Goal: Task Accomplishment & Management: Use online tool/utility

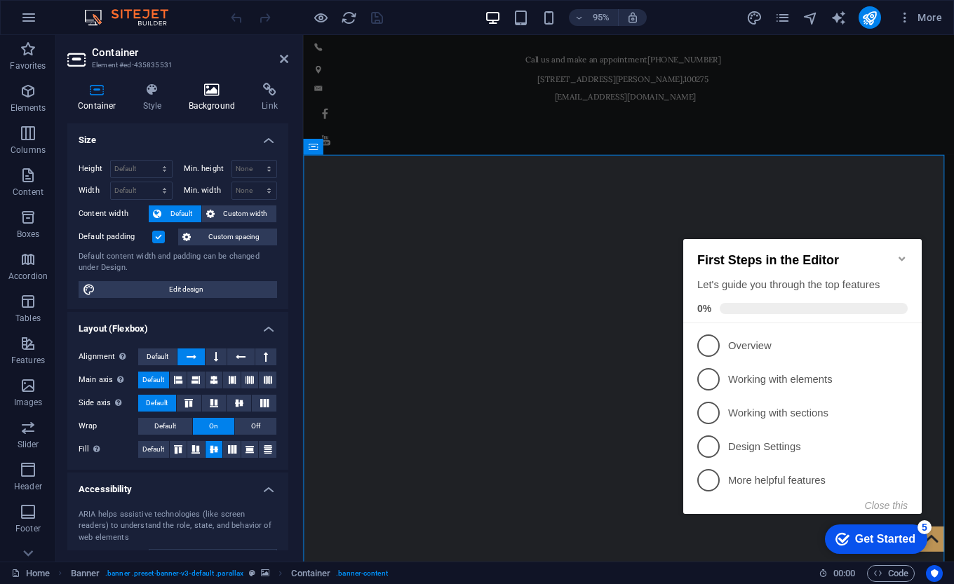
click at [210, 98] on h4 "Background" at bounding box center [215, 97] width 74 height 29
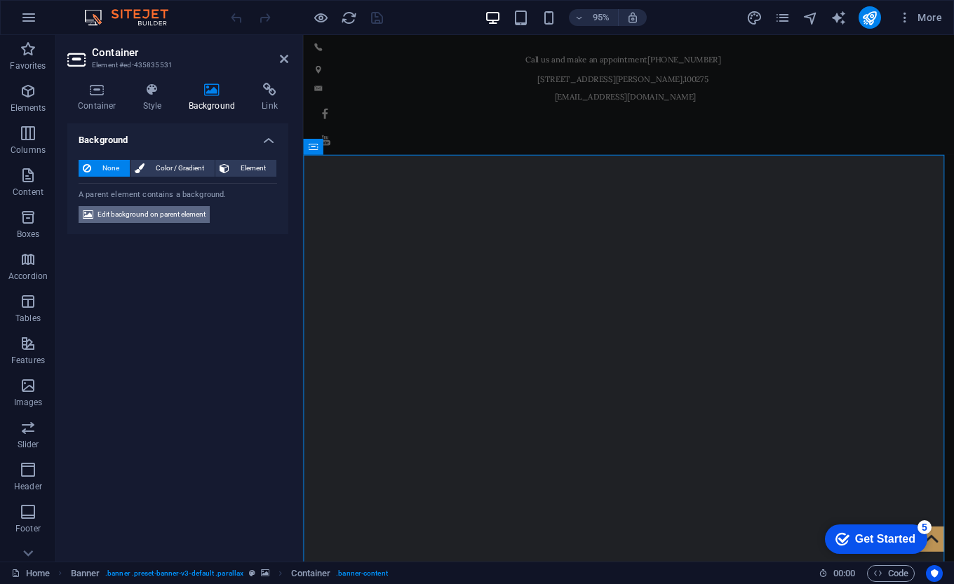
click at [143, 210] on span "Edit background on parent element" at bounding box center [151, 214] width 108 height 17
select select "fade"
select select "s"
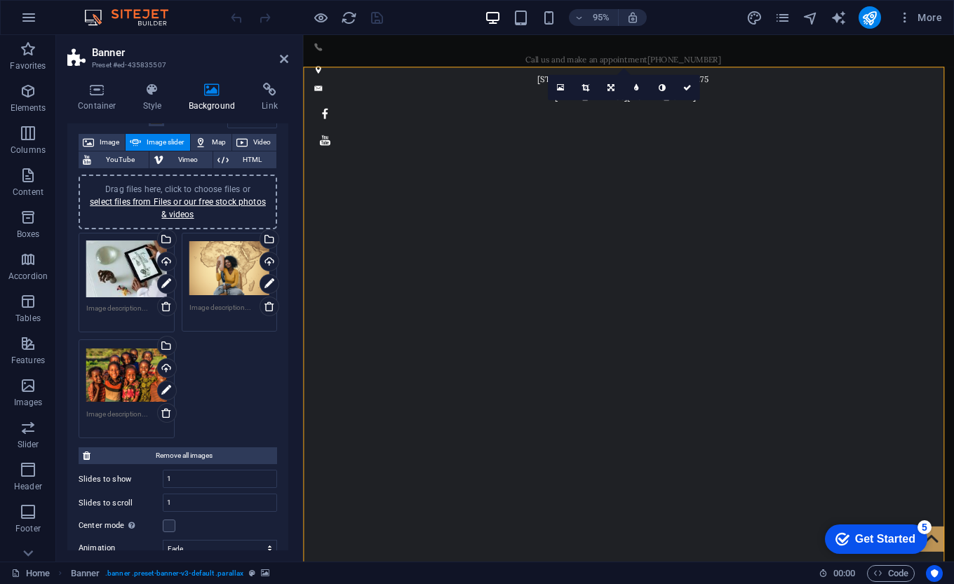
scroll to position [74, 0]
click at [162, 261] on div "Upload" at bounding box center [165, 262] width 21 height 21
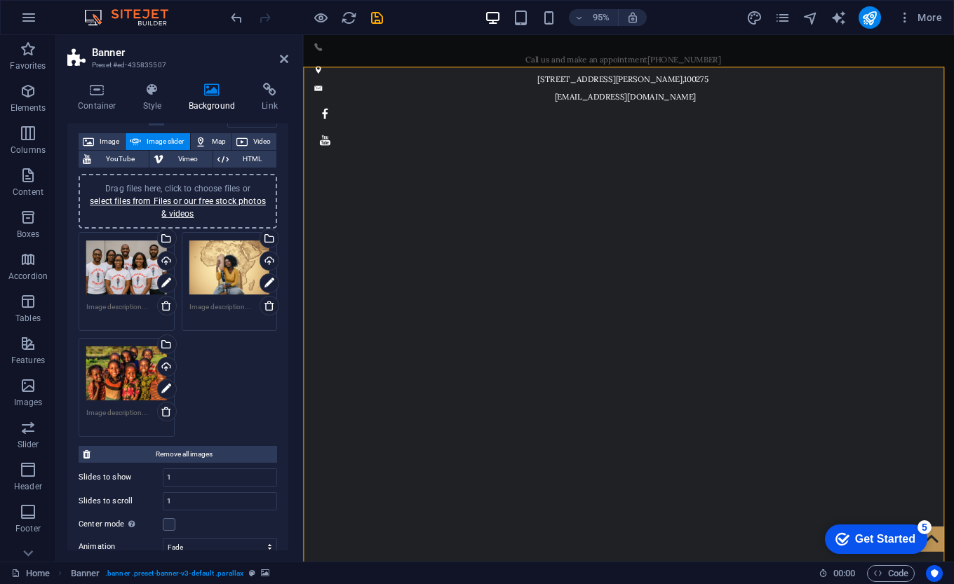
click at [119, 308] on textarea at bounding box center [126, 312] width 81 height 21
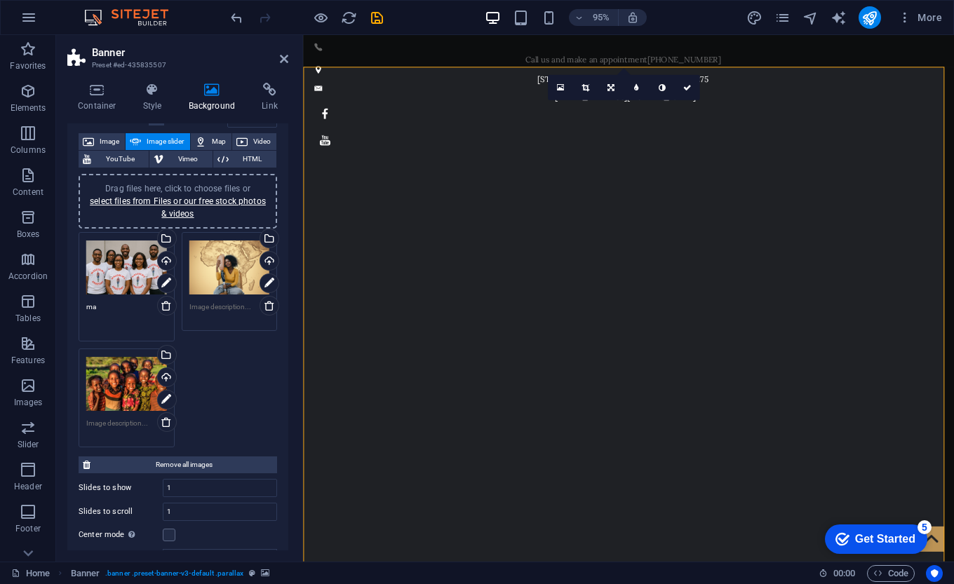
type textarea "m"
type textarea "M"
type textarea "a"
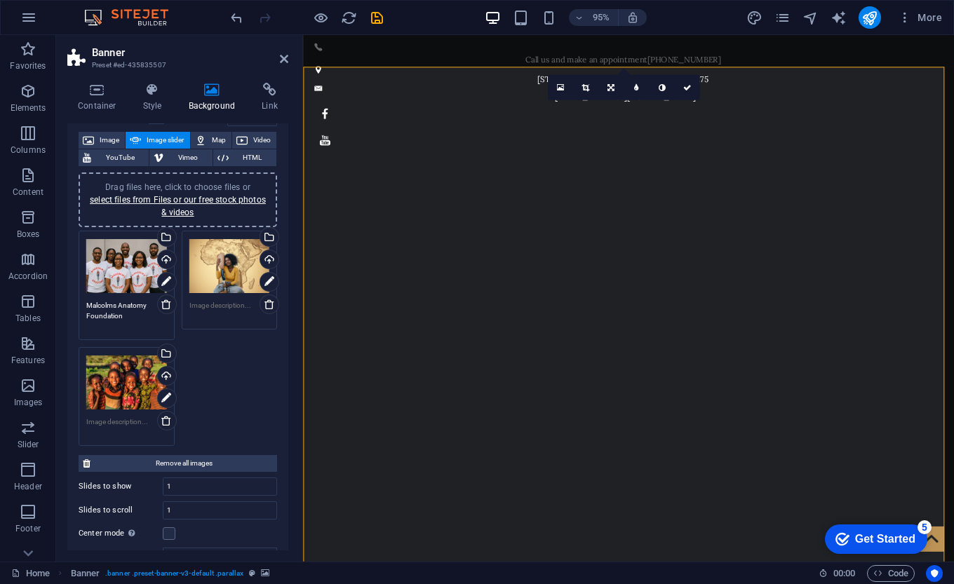
type textarea "Malcolms Anatomy Foundation"
click at [232, 304] on textarea at bounding box center [229, 316] width 81 height 32
type textarea "Malcolms Anatomy Foundation"
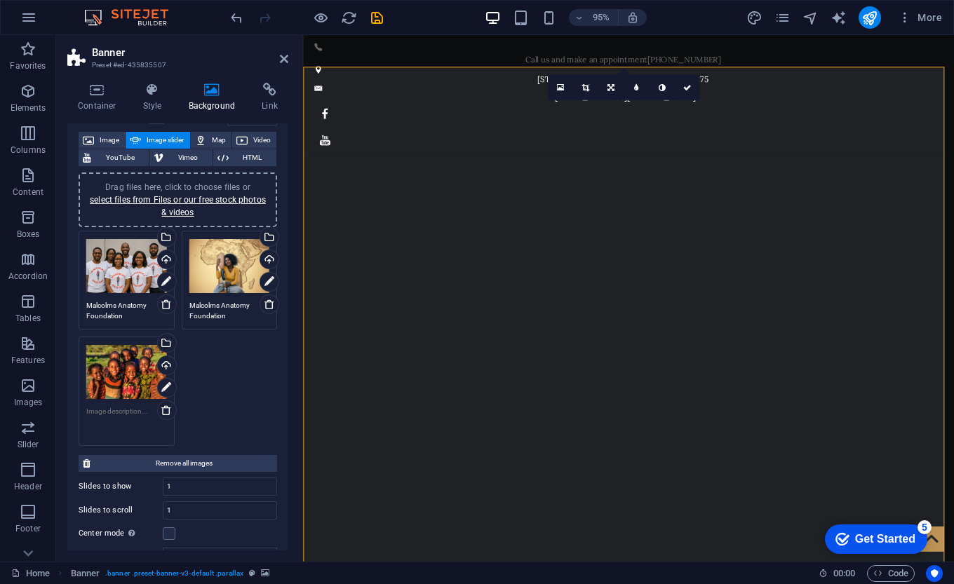
click at [116, 420] on textarea at bounding box center [126, 422] width 81 height 32
type textarea "Malcolms Anatomy Foundation"
click at [210, 400] on div "Drag files here, click to choose files or select files from Files or our free s…" at bounding box center [177, 338] width 205 height 222
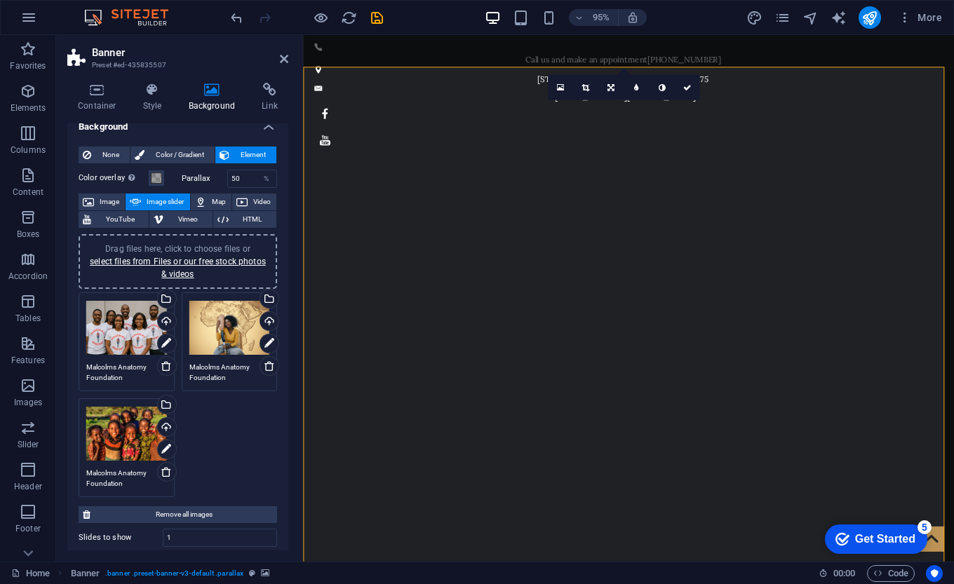
scroll to position [8, 0]
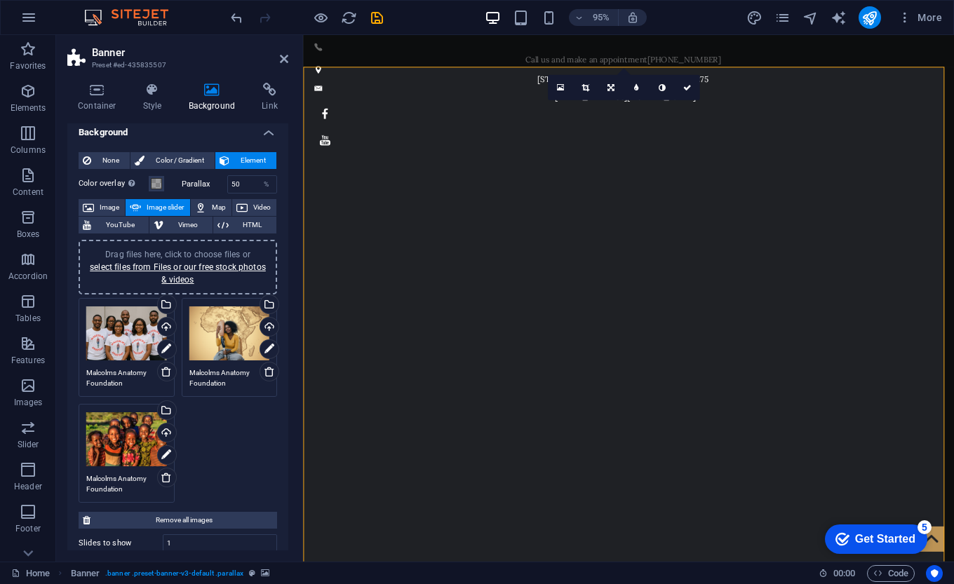
click at [188, 251] on span "Drag files here, click to choose files or select files from Files or our free s…" at bounding box center [178, 267] width 176 height 35
click at [373, 15] on icon "save" at bounding box center [377, 18] width 16 height 16
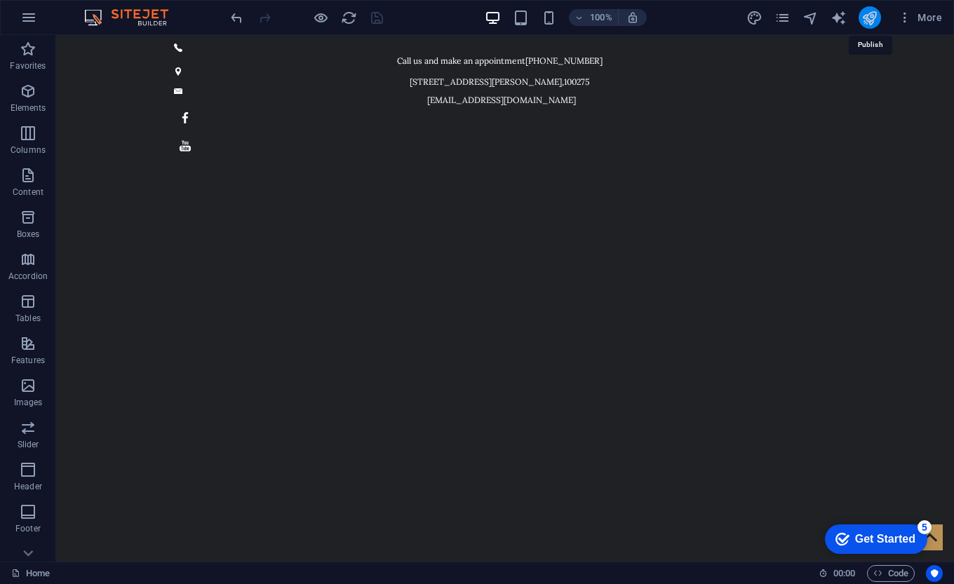
click at [867, 18] on icon "publish" at bounding box center [869, 18] width 16 height 16
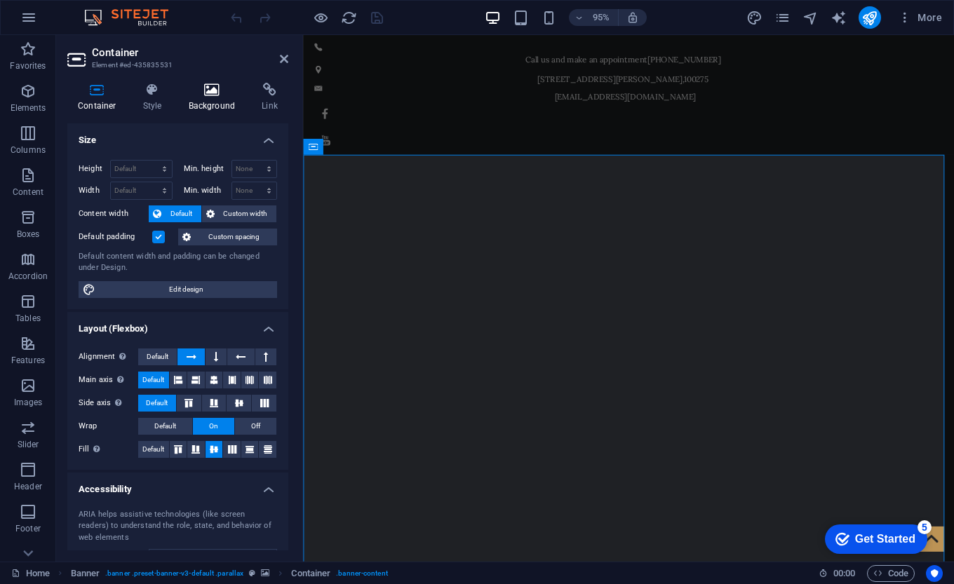
click at [207, 105] on h4 "Background" at bounding box center [215, 97] width 74 height 29
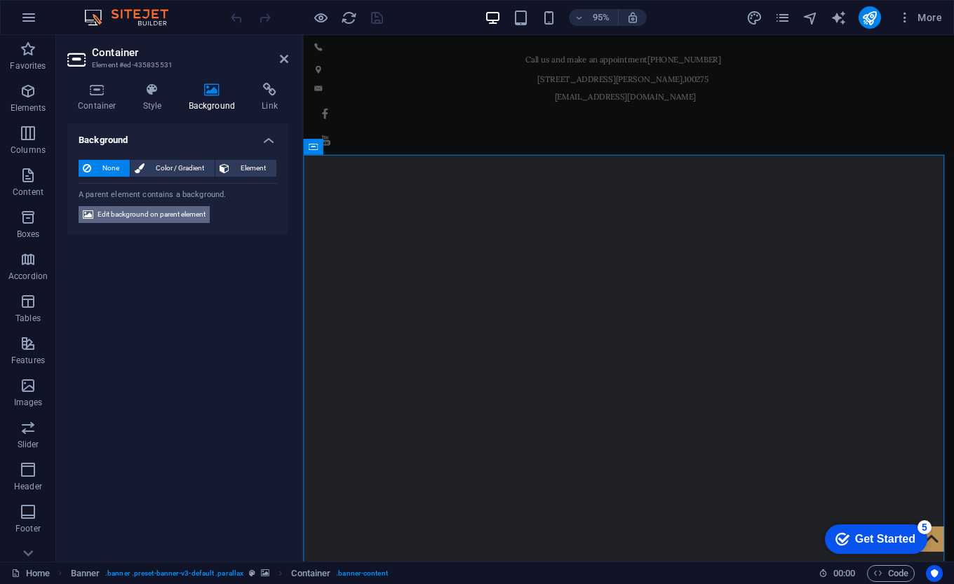
click at [161, 216] on span "Edit background on parent element" at bounding box center [151, 214] width 108 height 17
select select "fade"
select select "s"
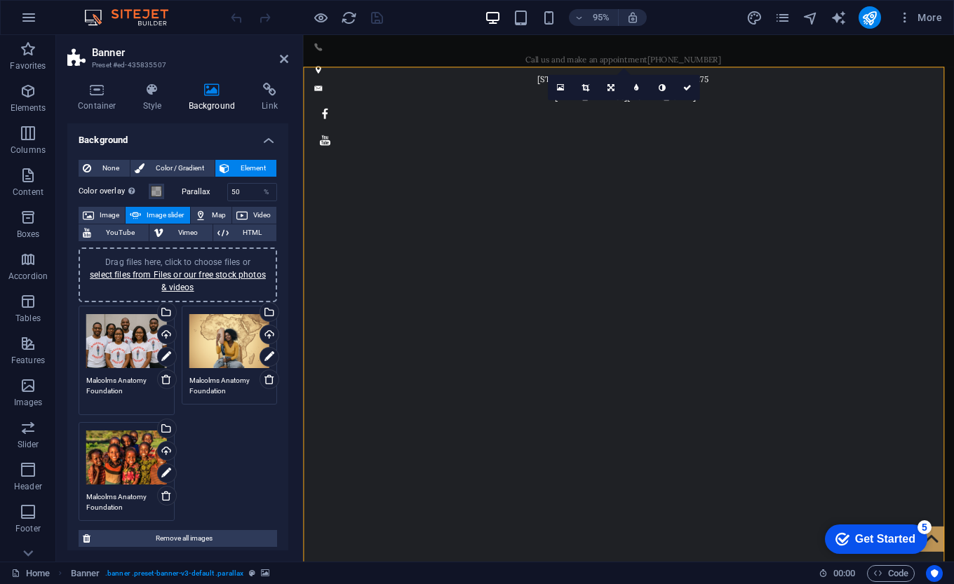
click at [135, 392] on textarea "Malcolms Anatomy Foundation" at bounding box center [126, 391] width 81 height 32
type textarea "M"
click at [229, 393] on textarea "Malcolms Anatomy Foundation" at bounding box center [229, 391] width 81 height 32
type textarea "M"
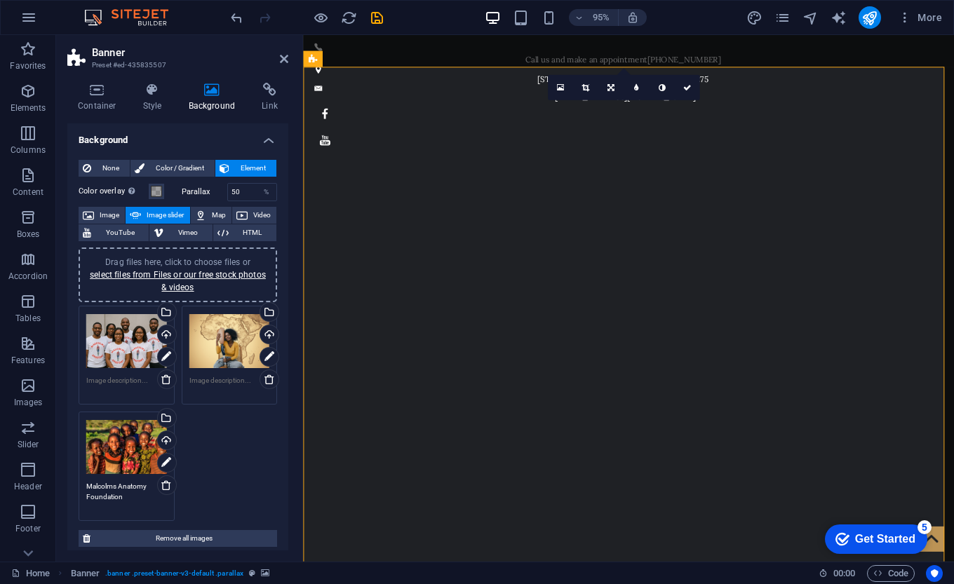
click at [123, 509] on textarea "Malcolms Anatomy Foundation" at bounding box center [126, 497] width 81 height 32
type textarea "M"
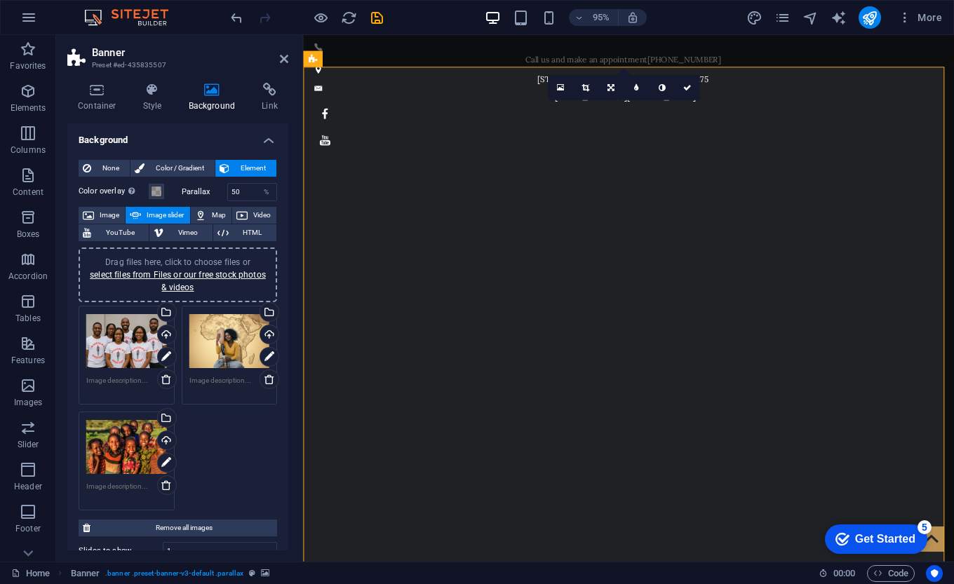
click at [235, 473] on div "Drag files here, click to choose files or select files from Files or our free s…" at bounding box center [177, 408] width 205 height 212
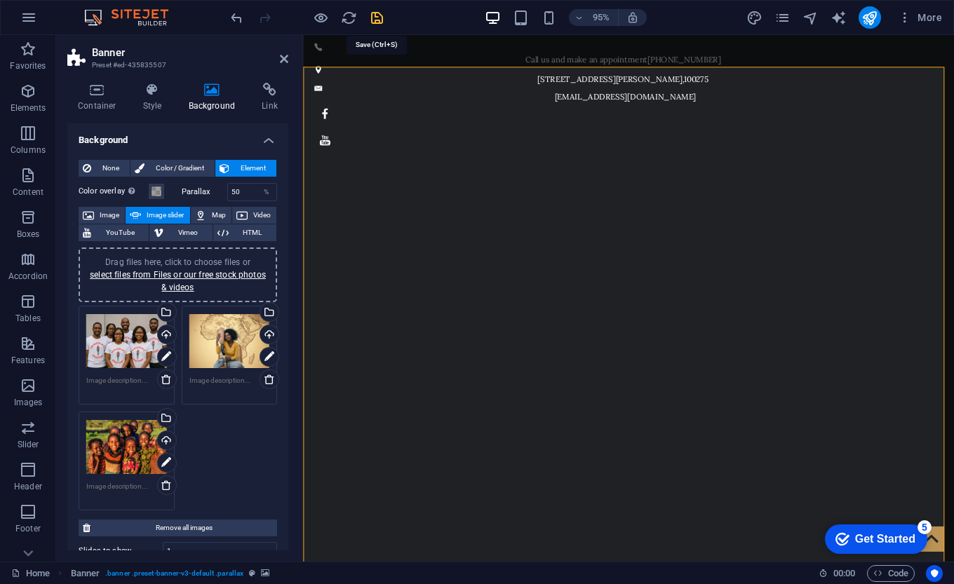
click at [378, 18] on icon "save" at bounding box center [377, 18] width 16 height 16
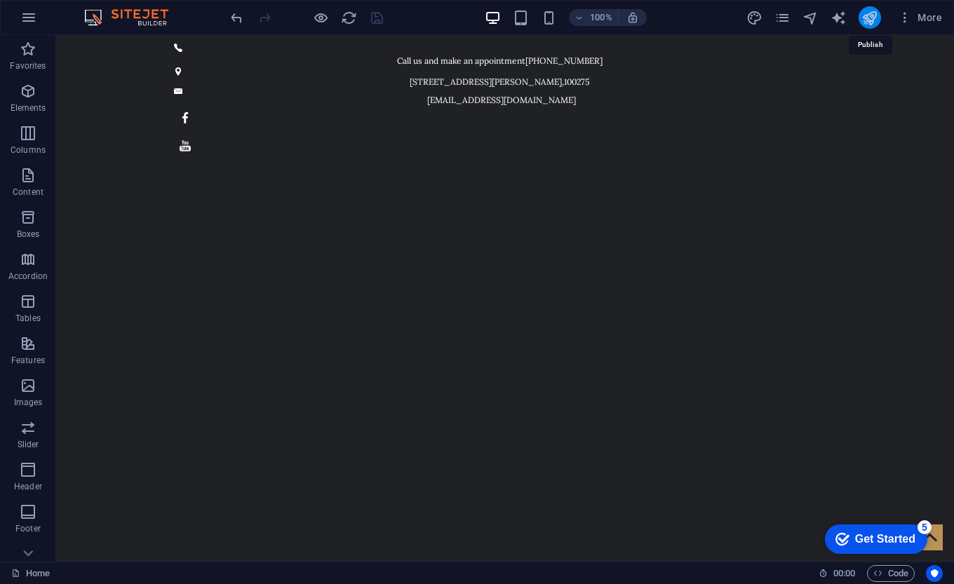
click at [877, 14] on icon "publish" at bounding box center [869, 18] width 16 height 16
